Goal: Transaction & Acquisition: Download file/media

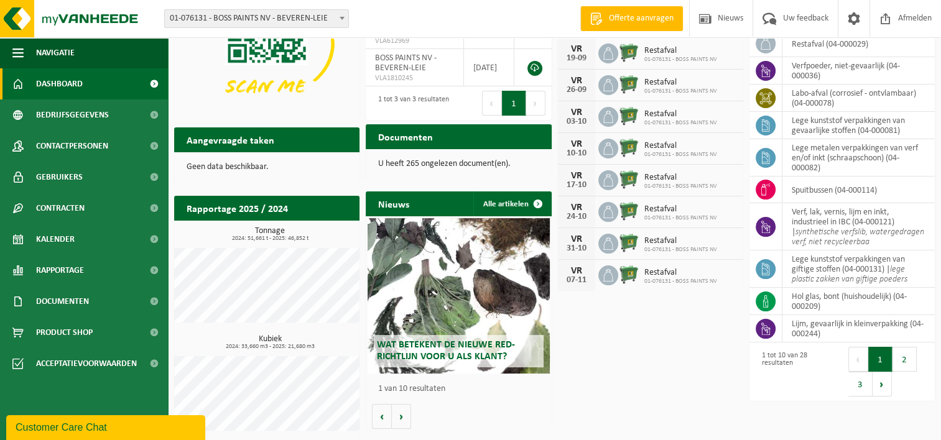
scroll to position [98, 0]
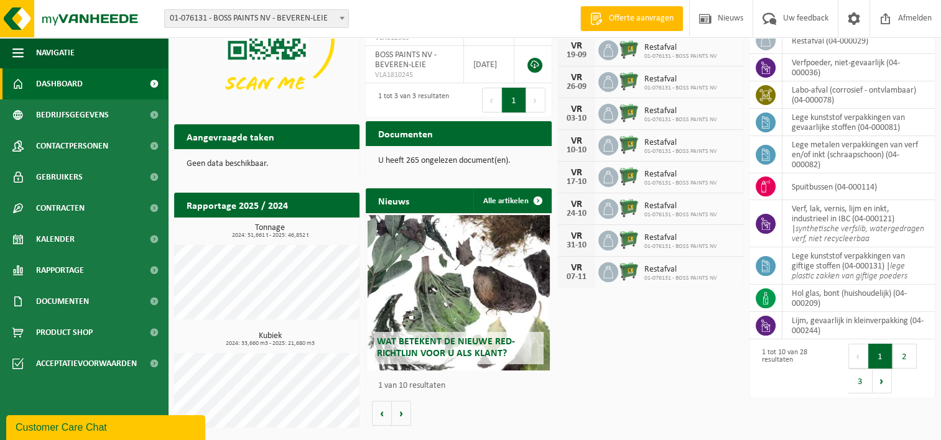
click at [400, 139] on h2 "Documenten" at bounding box center [406, 133] width 80 height 24
click at [402, 159] on p "U heeft 265 ongelezen document(en)." at bounding box center [458, 161] width 160 height 9
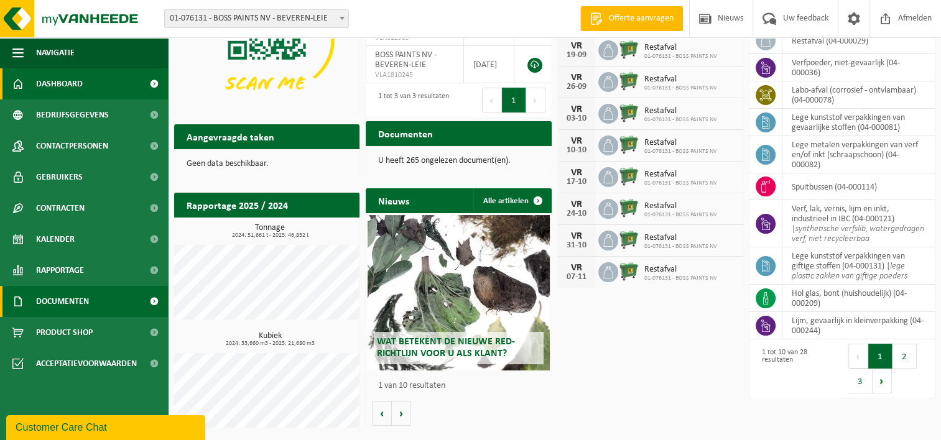
click at [63, 303] on span "Documenten" at bounding box center [62, 301] width 53 height 31
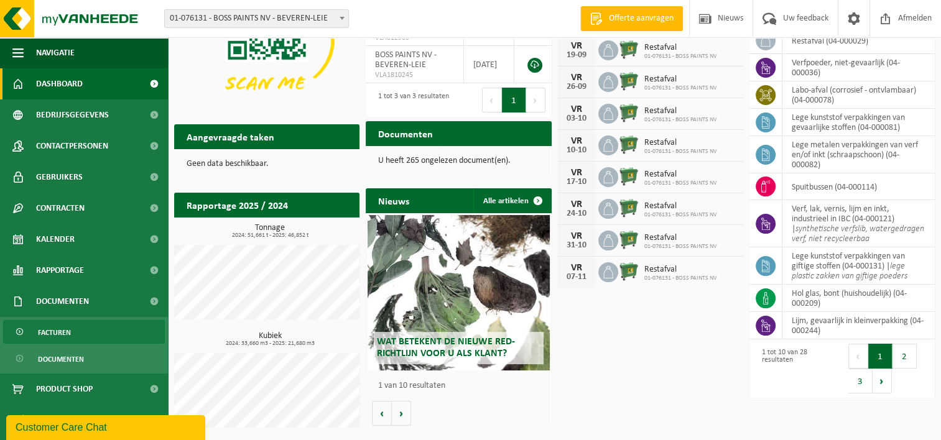
click at [55, 331] on span "Facturen" at bounding box center [54, 333] width 33 height 24
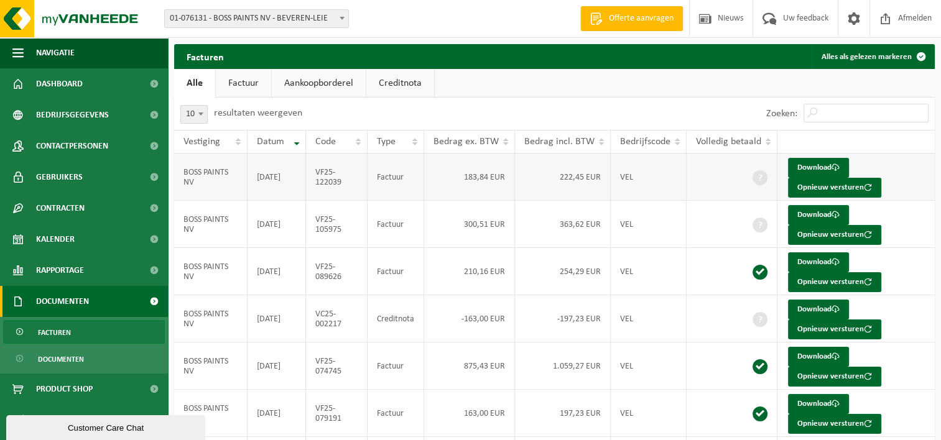
click at [575, 177] on td "222,45 EUR" at bounding box center [563, 177] width 96 height 47
click at [810, 169] on link "Download" at bounding box center [818, 168] width 61 height 20
click at [811, 216] on link "Download" at bounding box center [818, 215] width 61 height 20
click at [821, 262] on link "Download" at bounding box center [818, 262] width 61 height 20
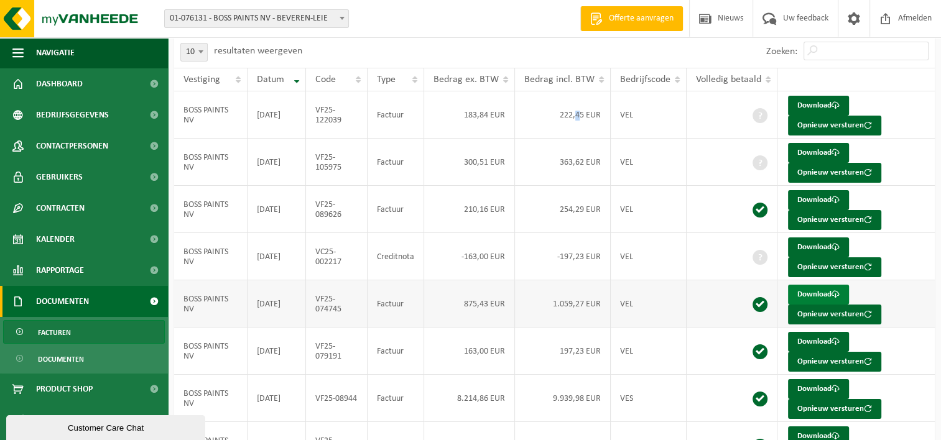
click at [810, 290] on link "Download" at bounding box center [818, 295] width 61 height 20
